Goal: Find specific page/section: Find specific page/section

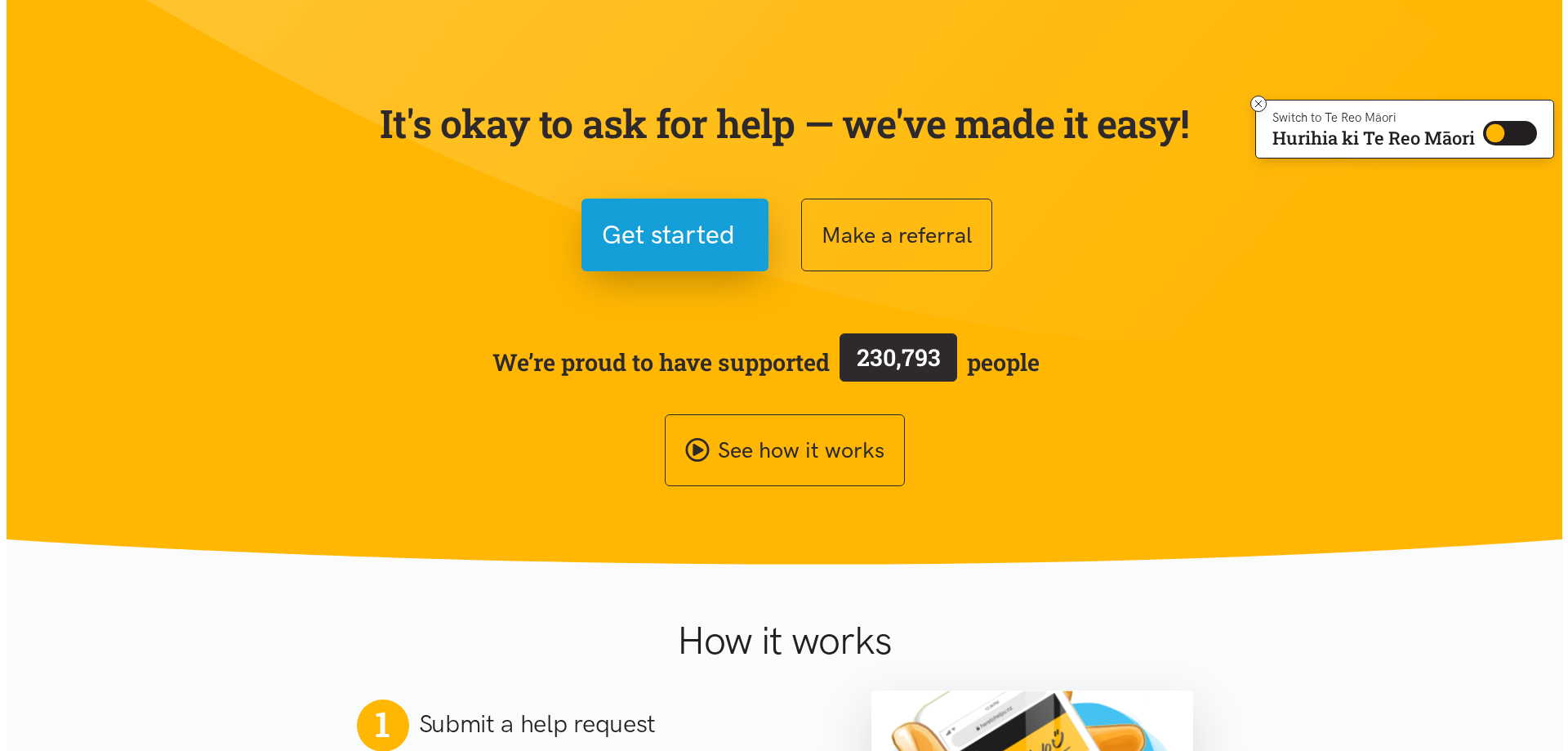
scroll to position [82, 0]
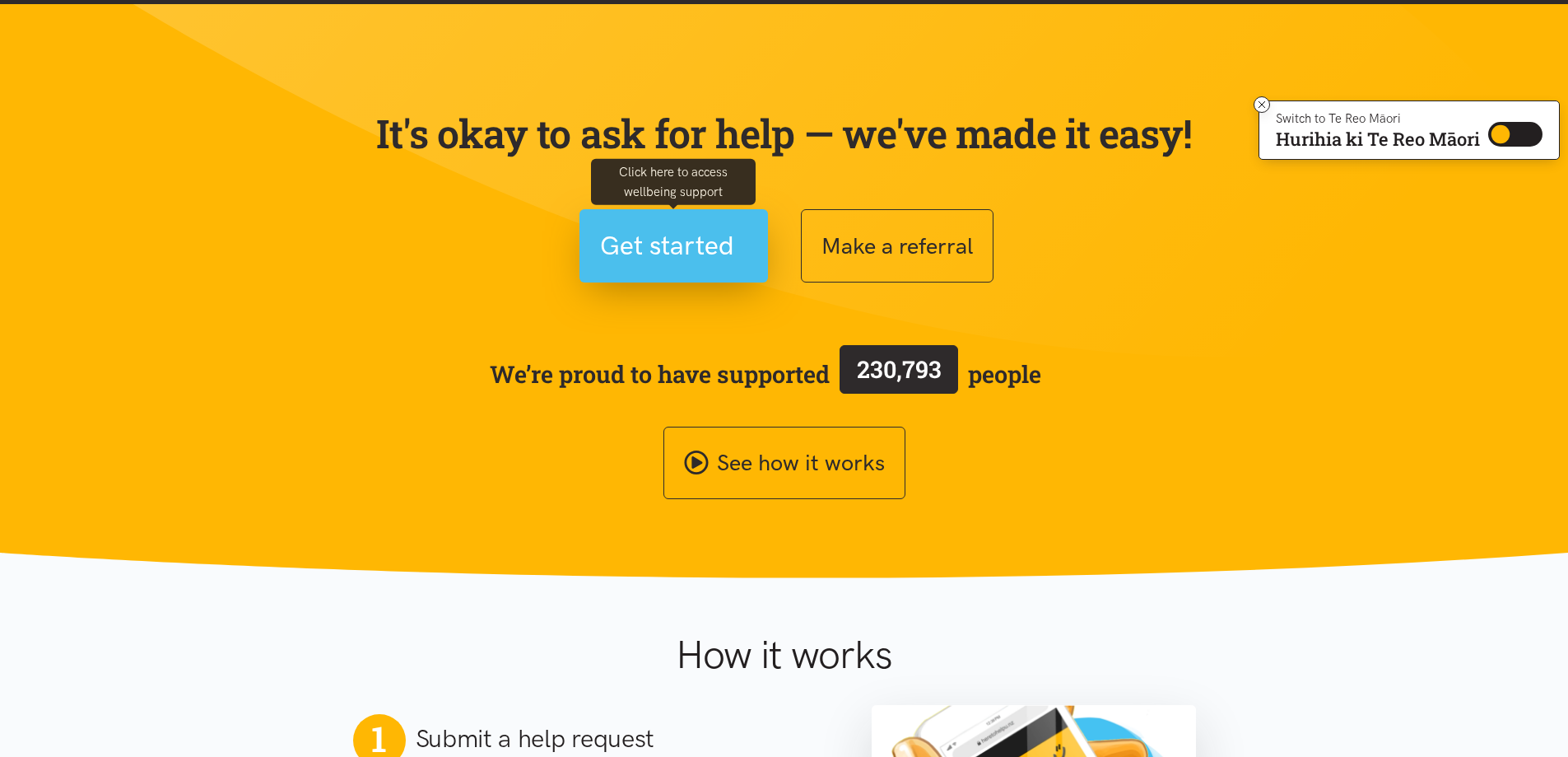
click at [655, 245] on span "Get started" at bounding box center [667, 246] width 134 height 42
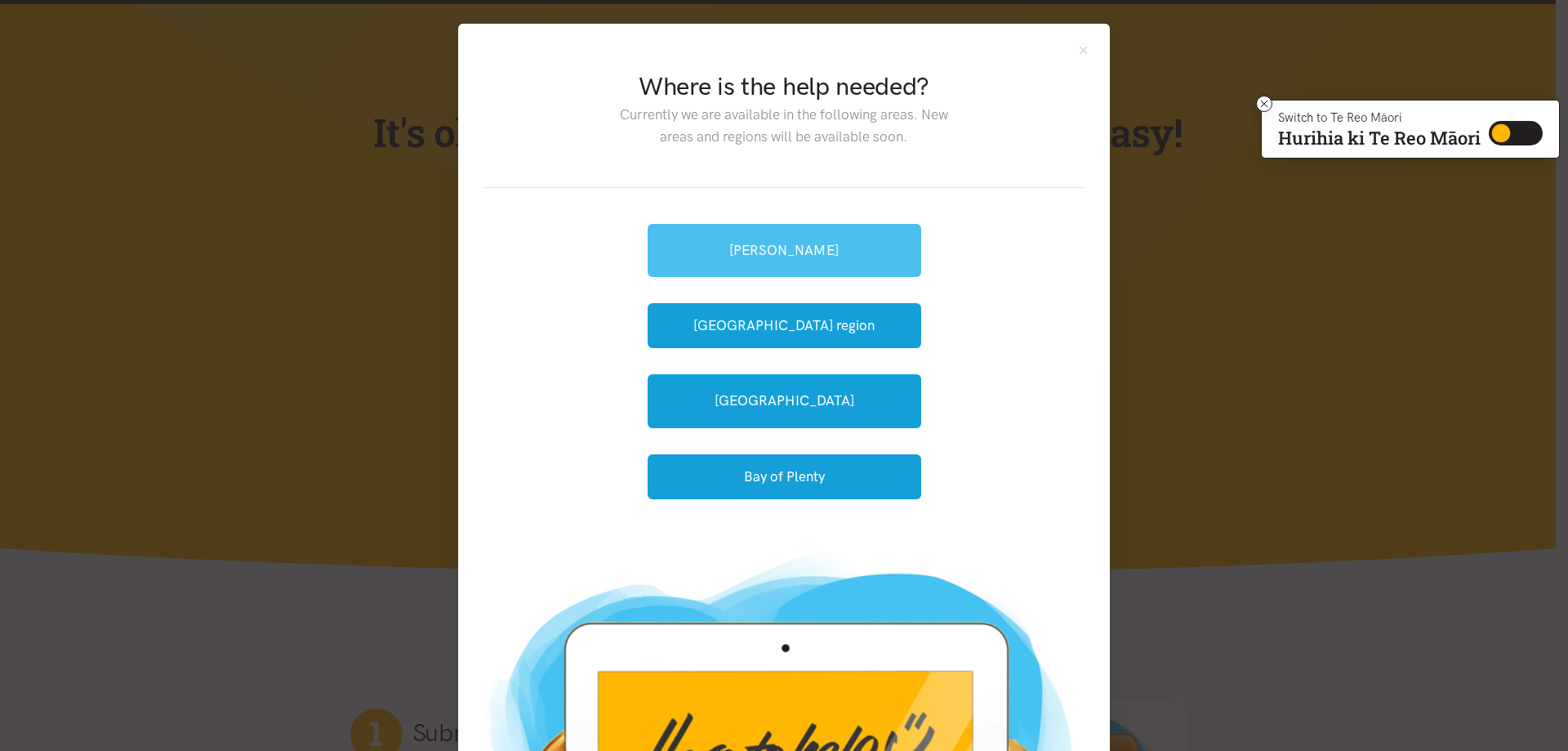
click at [778, 254] on link "[PERSON_NAME]" at bounding box center [784, 250] width 273 height 53
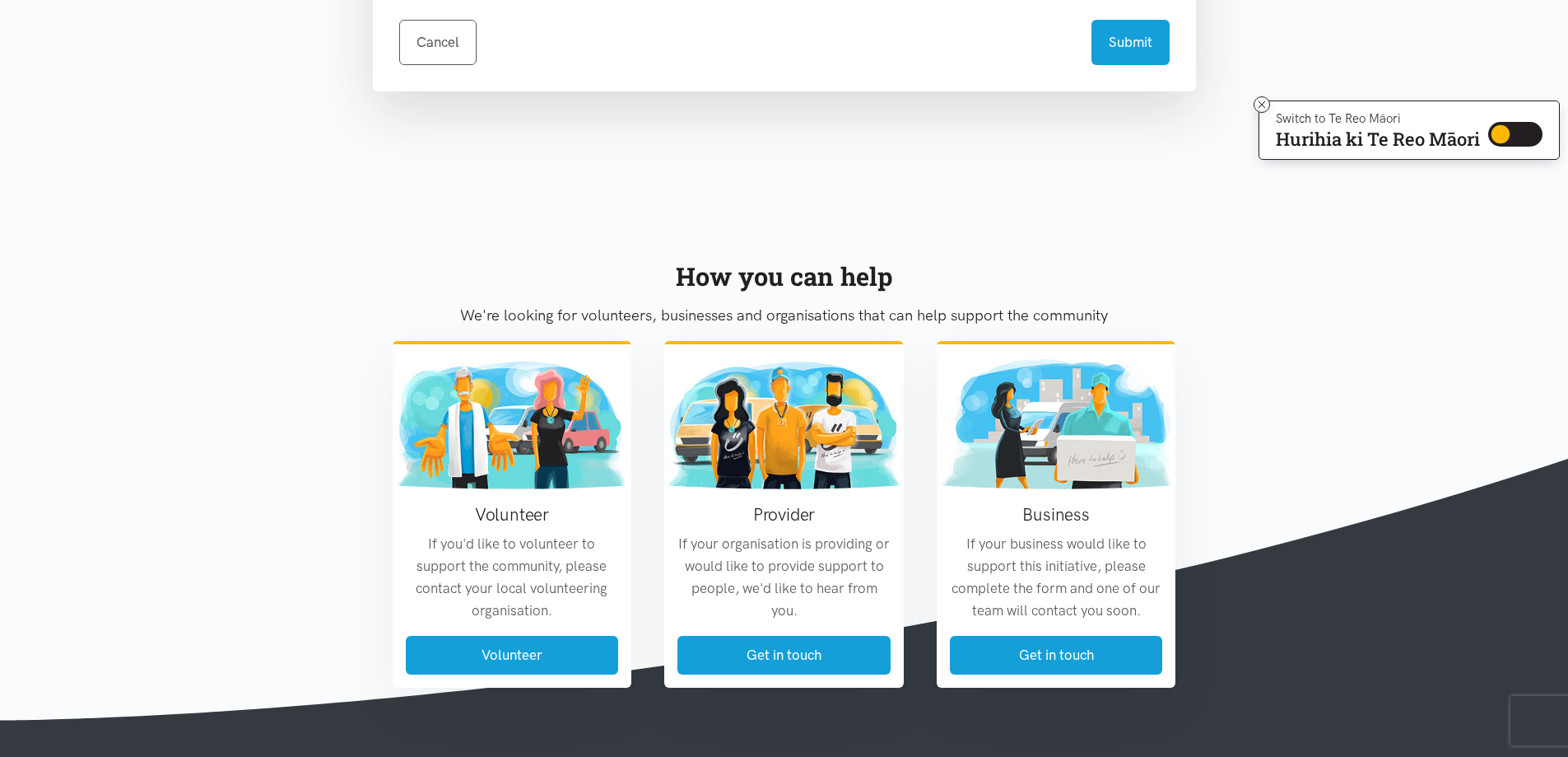
scroll to position [1153, 0]
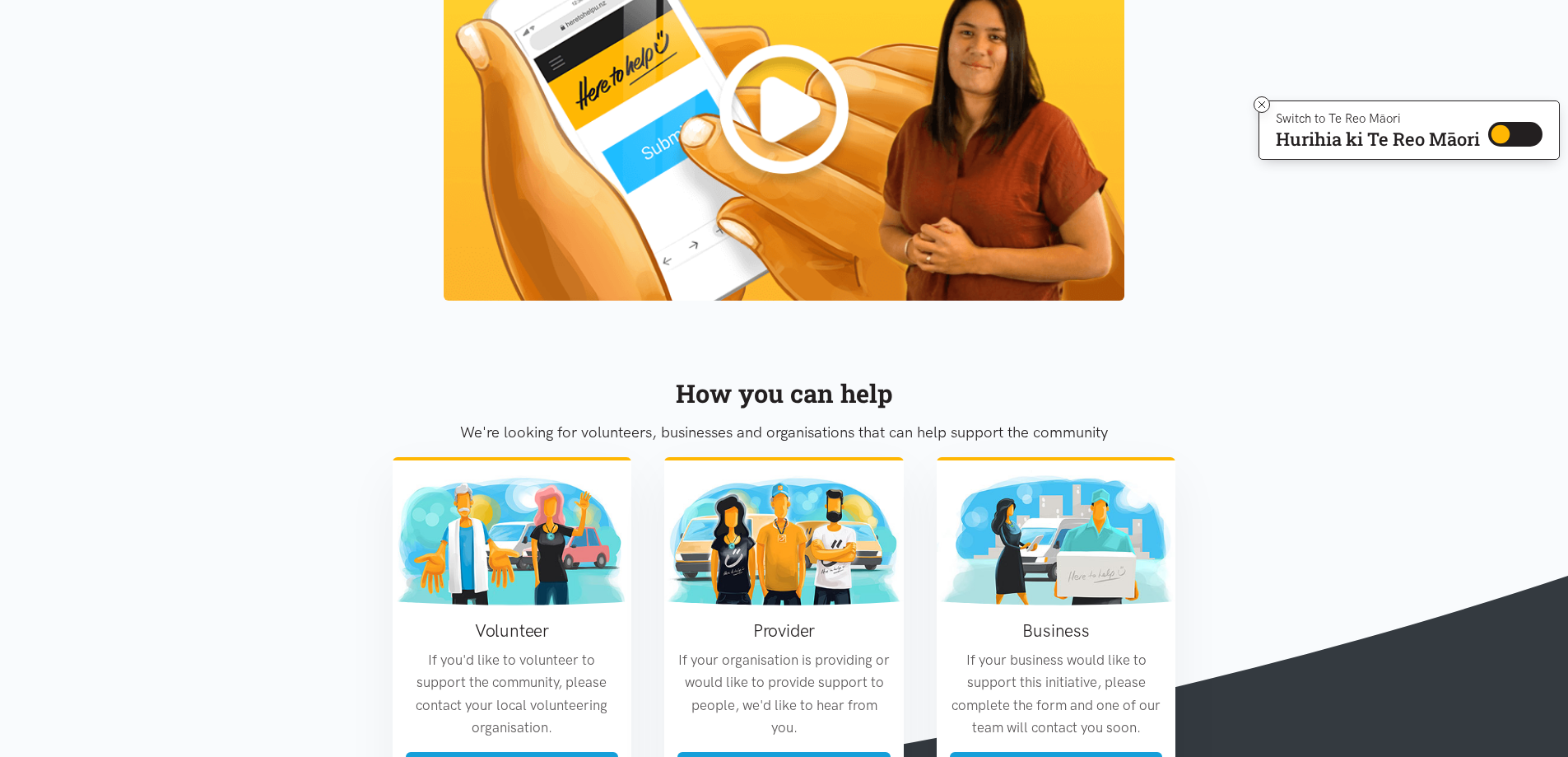
scroll to position [1892, 0]
